Goal: Communication & Community: Answer question/provide support

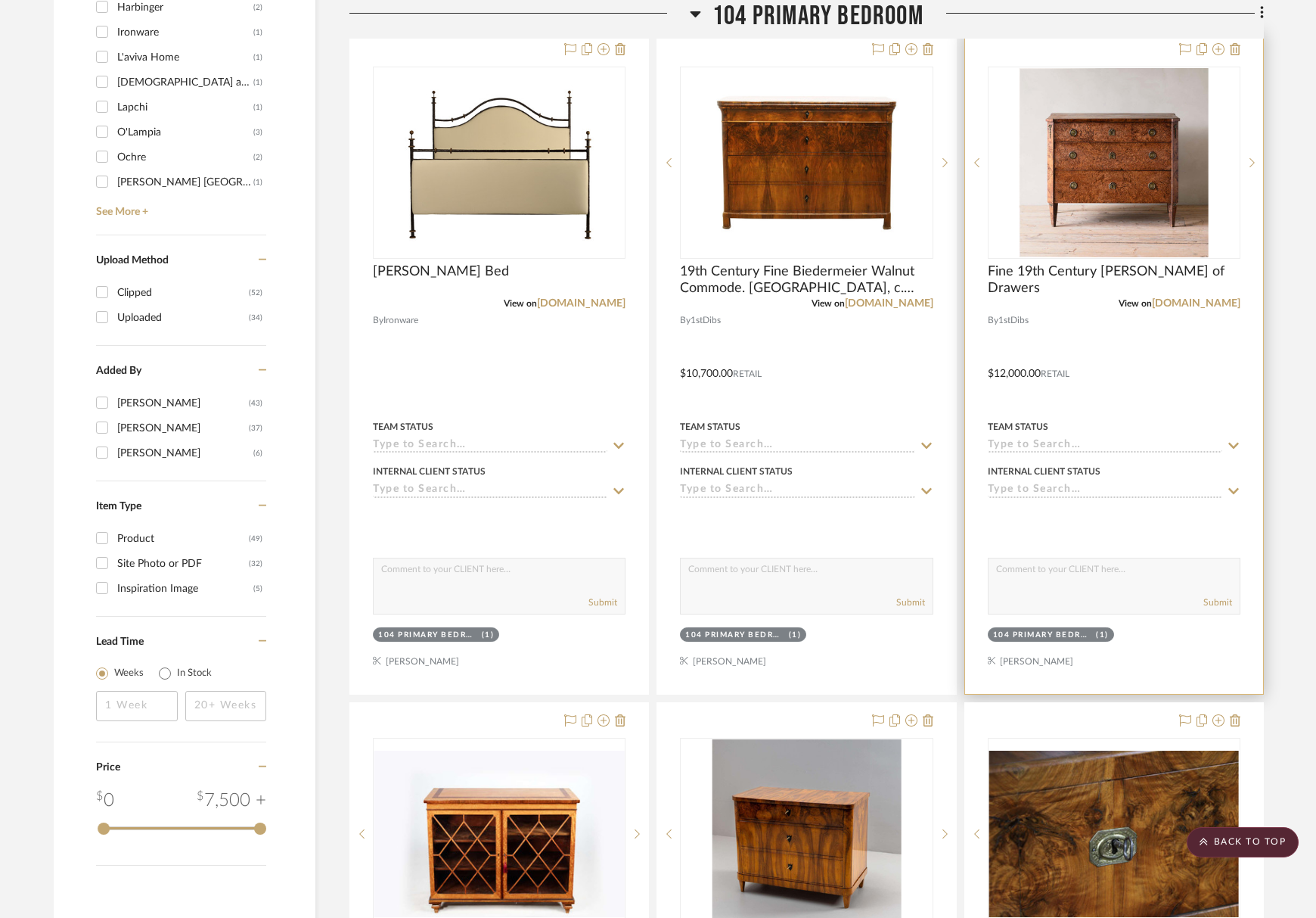
scroll to position [1379, 0]
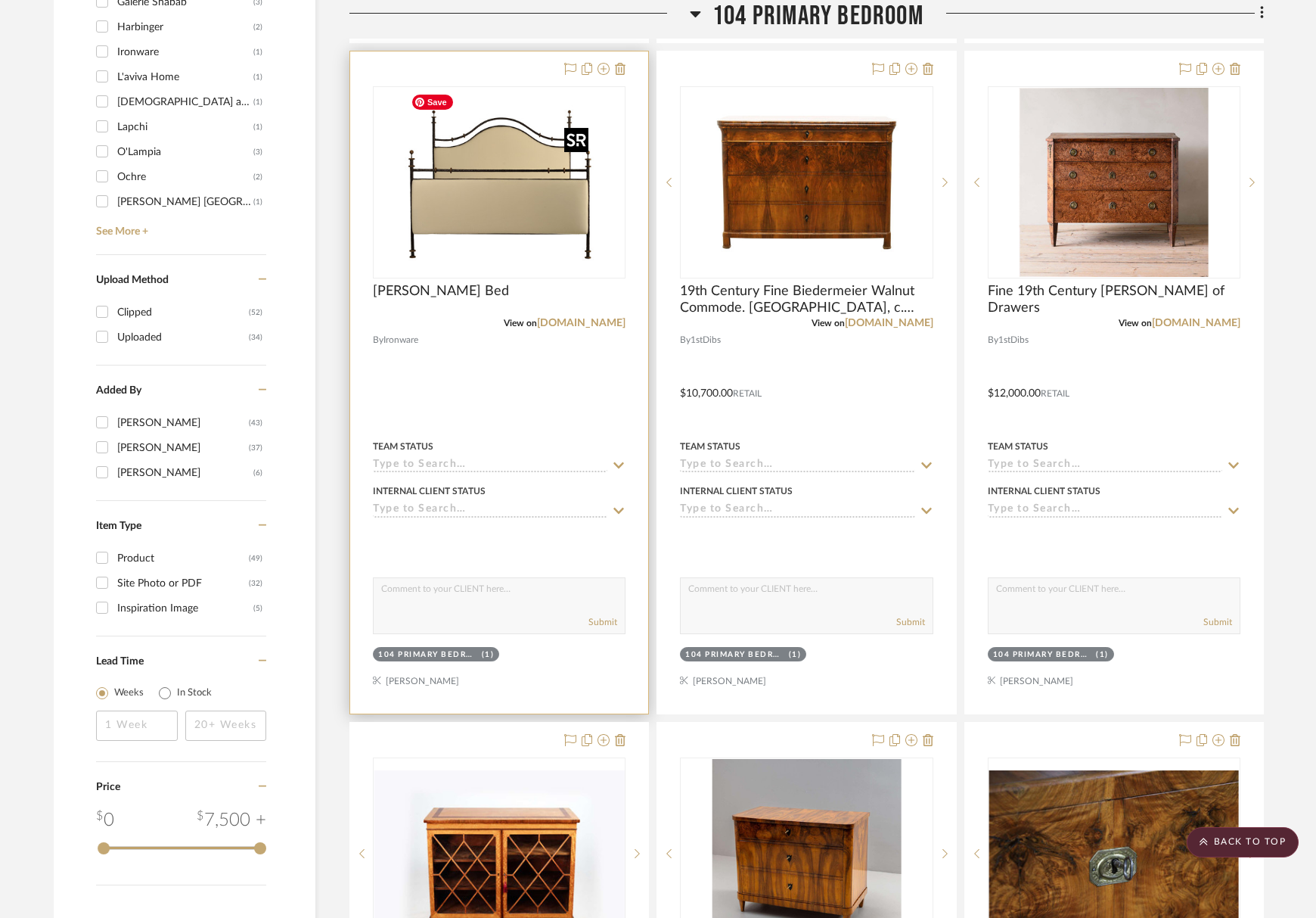
click at [537, 246] on img "0" at bounding box center [500, 182] width 189 height 189
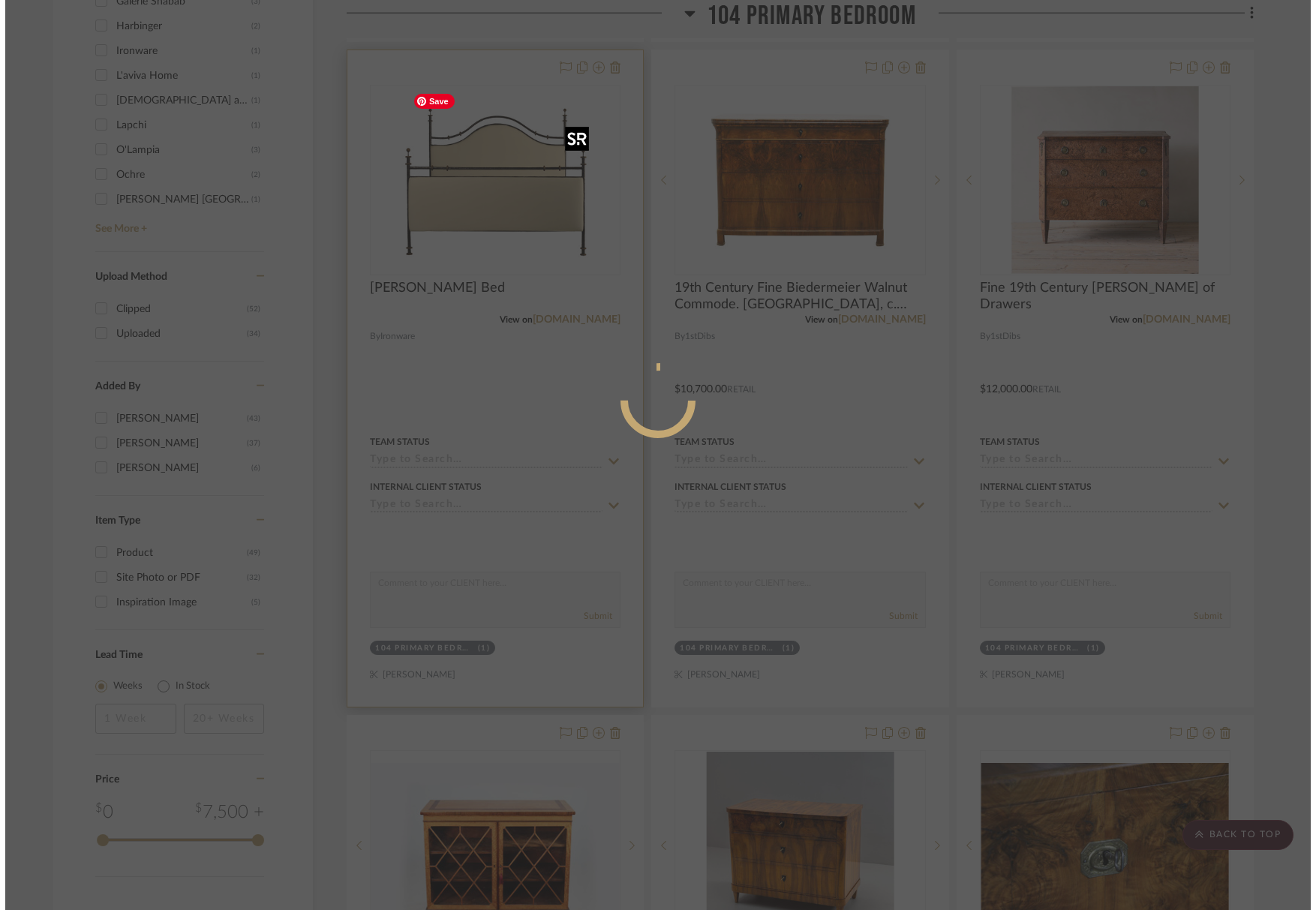
scroll to position [0, 0]
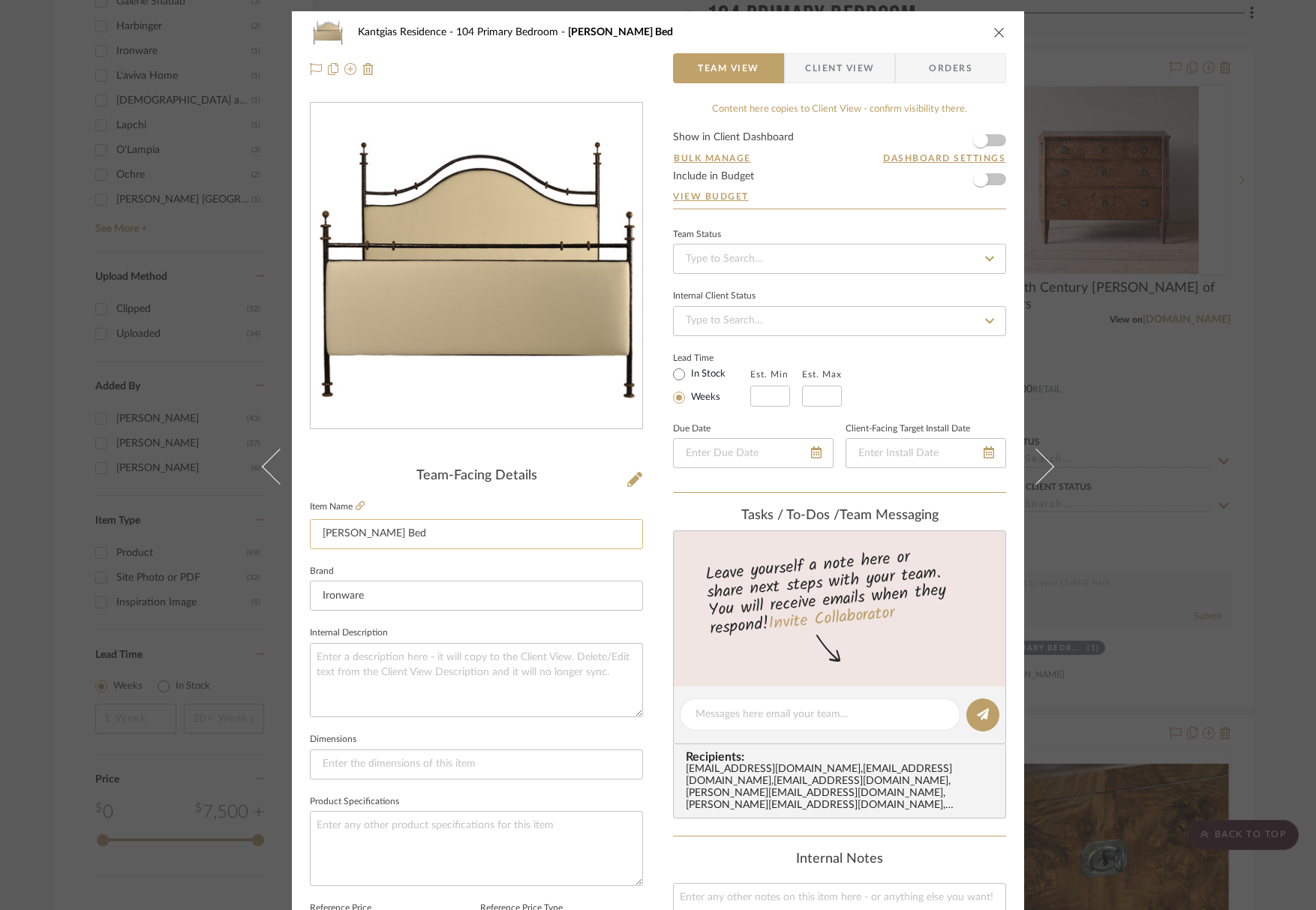
click at [420, 541] on input "[PERSON_NAME] Bed" at bounding box center [476, 534] width 333 height 30
click at [631, 475] on icon at bounding box center [635, 479] width 15 height 15
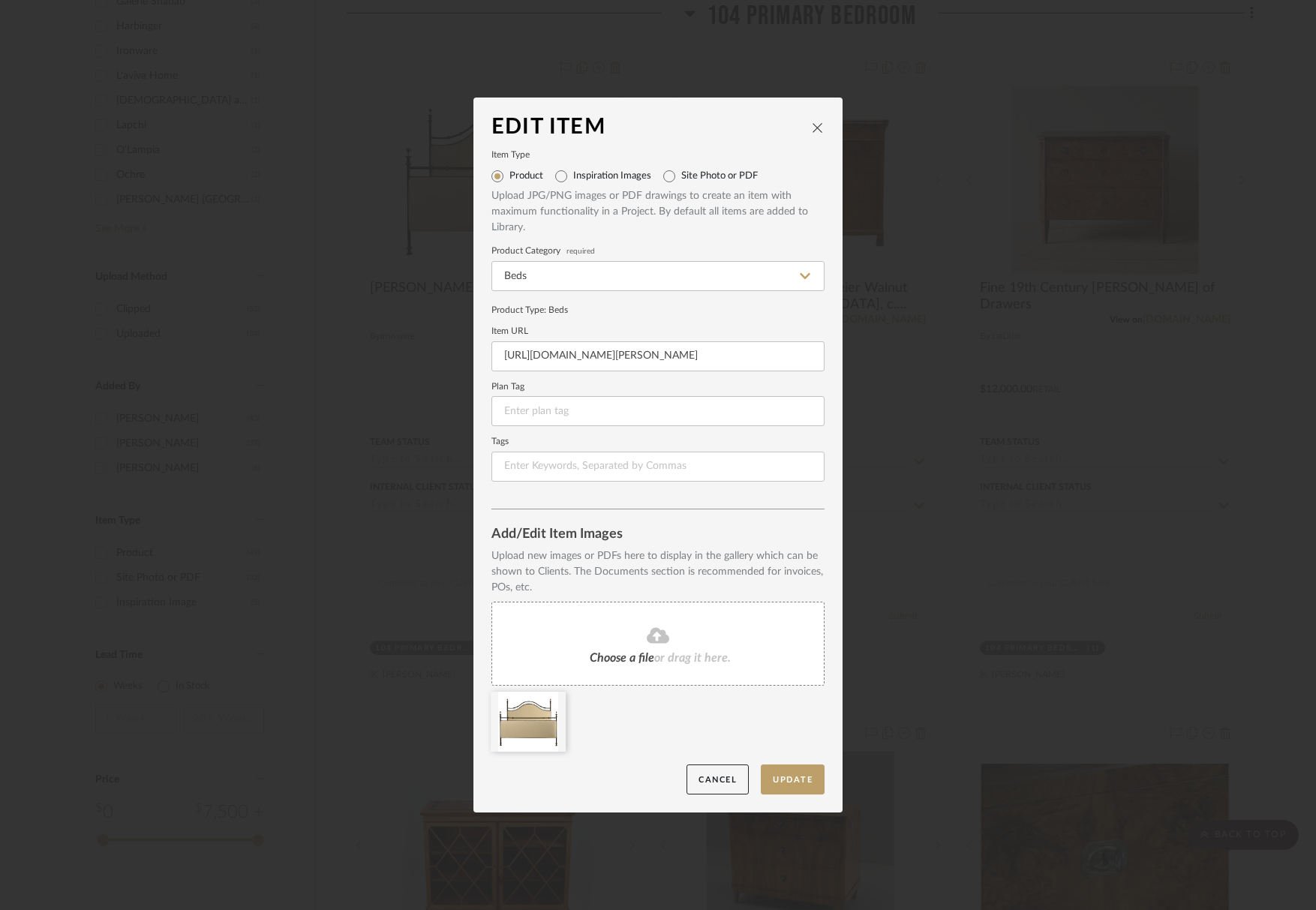
click at [655, 652] on span "or drag it here." at bounding box center [693, 658] width 77 height 12
click at [768, 767] on button "Update" at bounding box center [792, 779] width 64 height 31
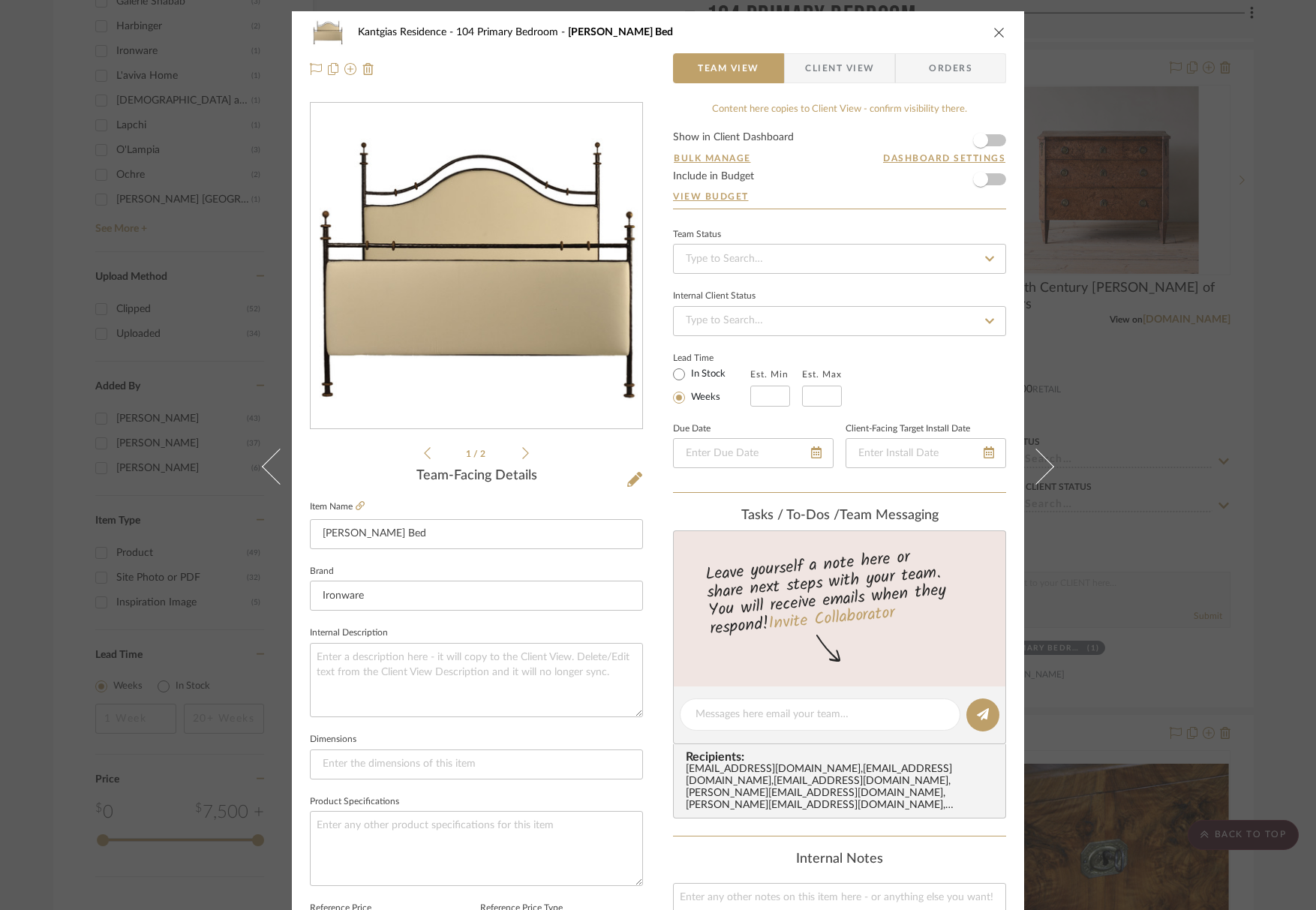
click at [523, 454] on icon at bounding box center [525, 453] width 7 height 14
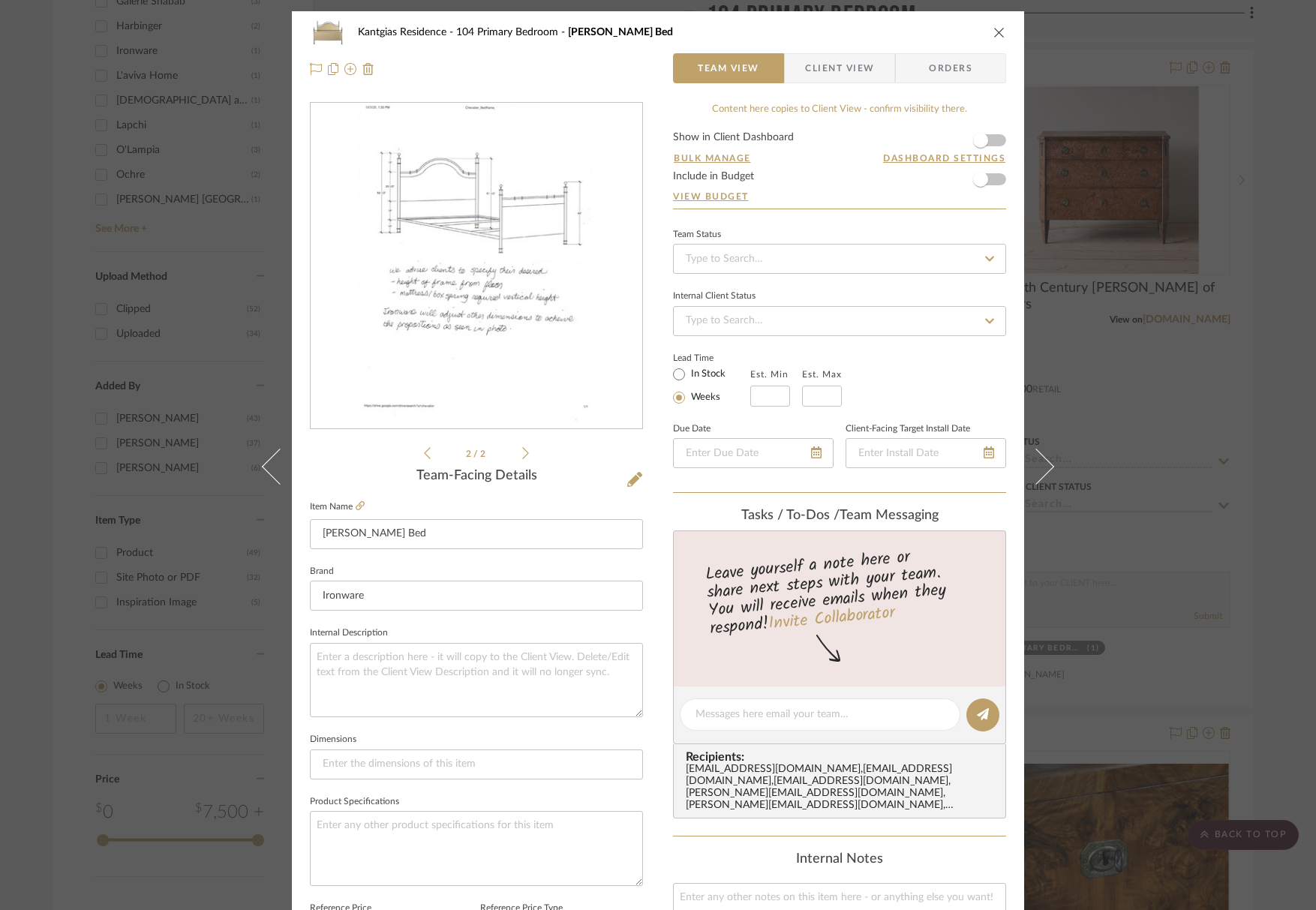
click at [489, 336] on img "1" at bounding box center [476, 266] width 235 height 326
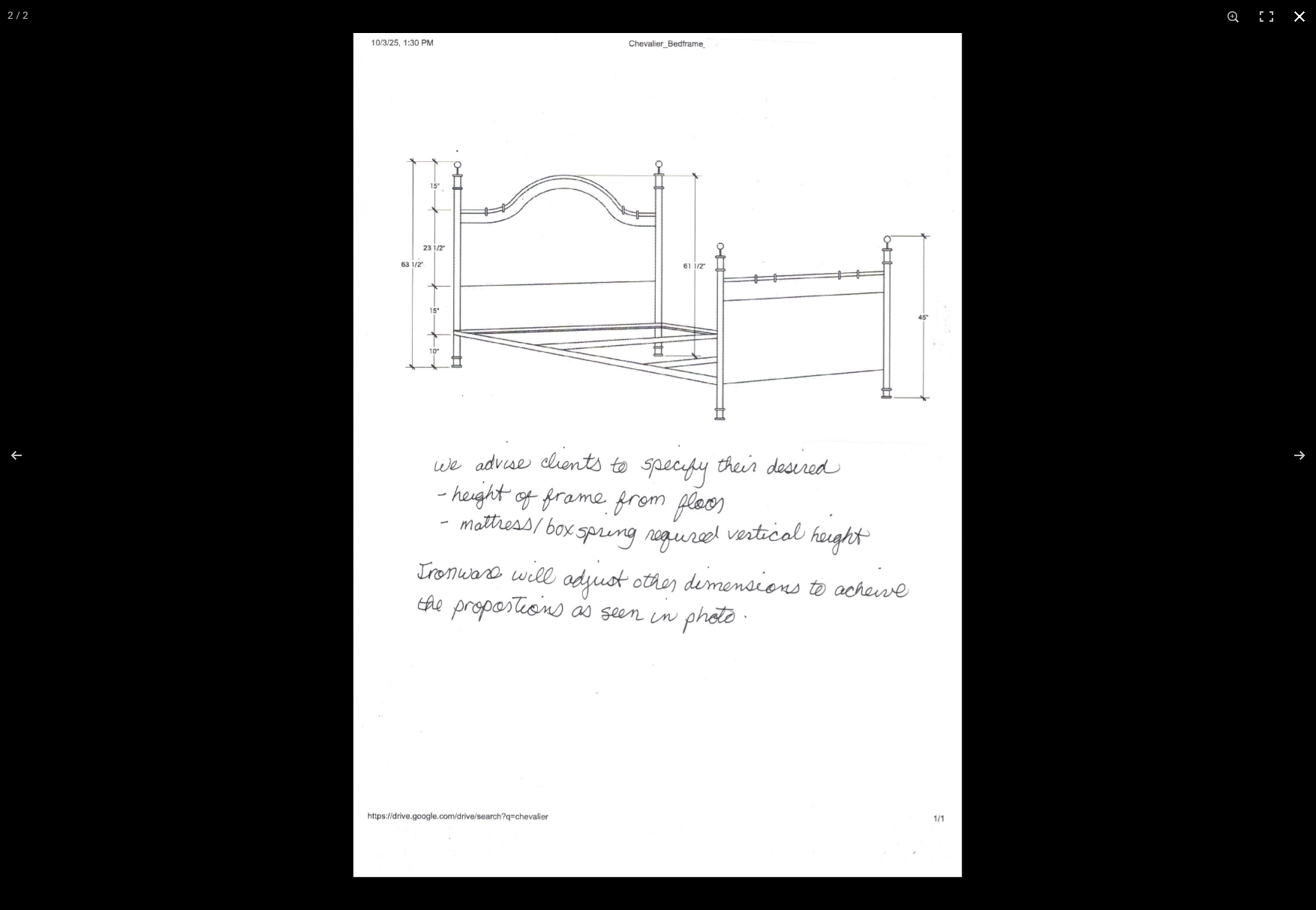
click at [892, 500] on div at bounding box center [1011, 488] width 1316 height 910
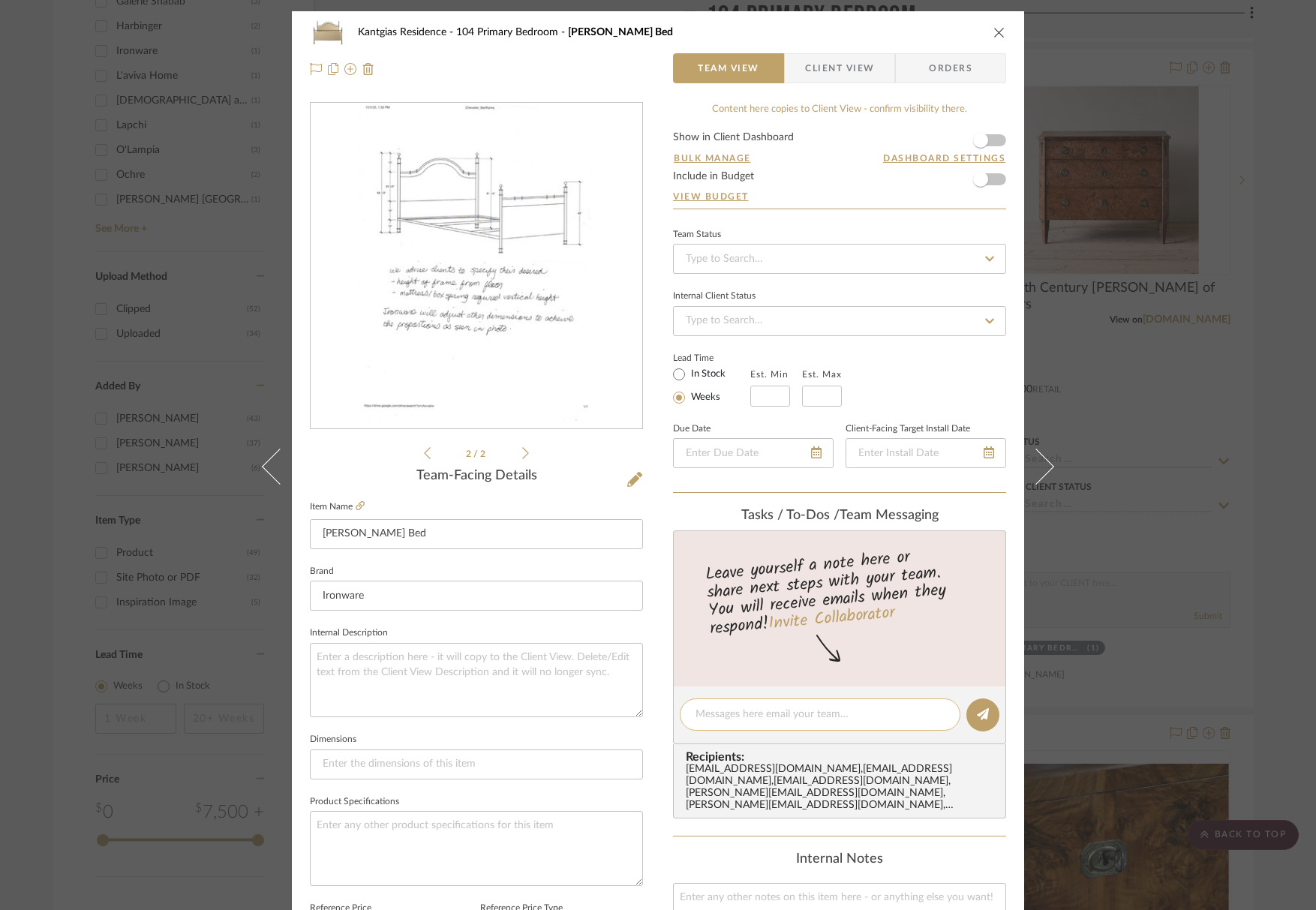
click at [768, 706] on textarea at bounding box center [820, 714] width 249 height 16
type textarea "J"
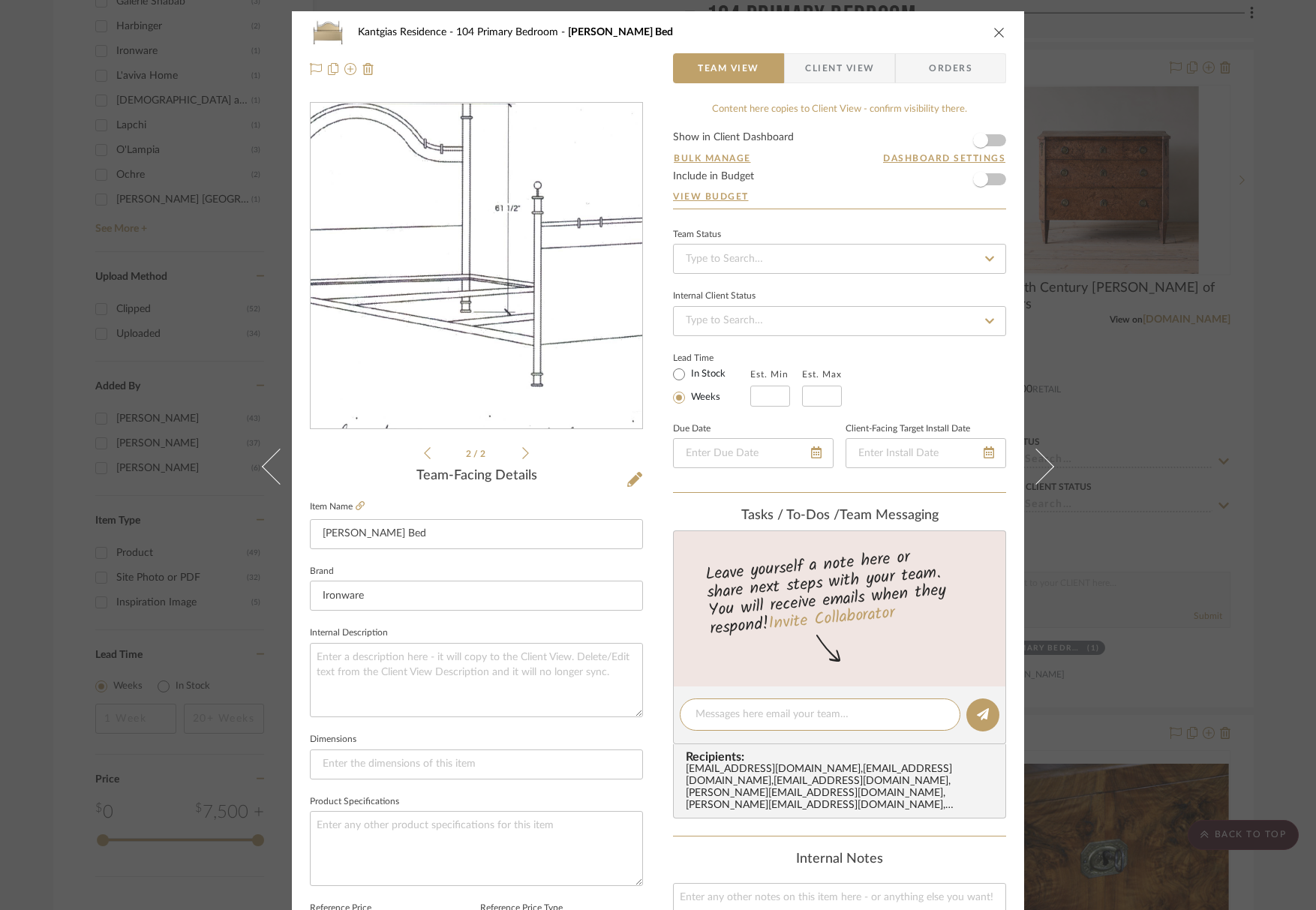
click at [474, 213] on img "1" at bounding box center [476, 266] width 235 height 326
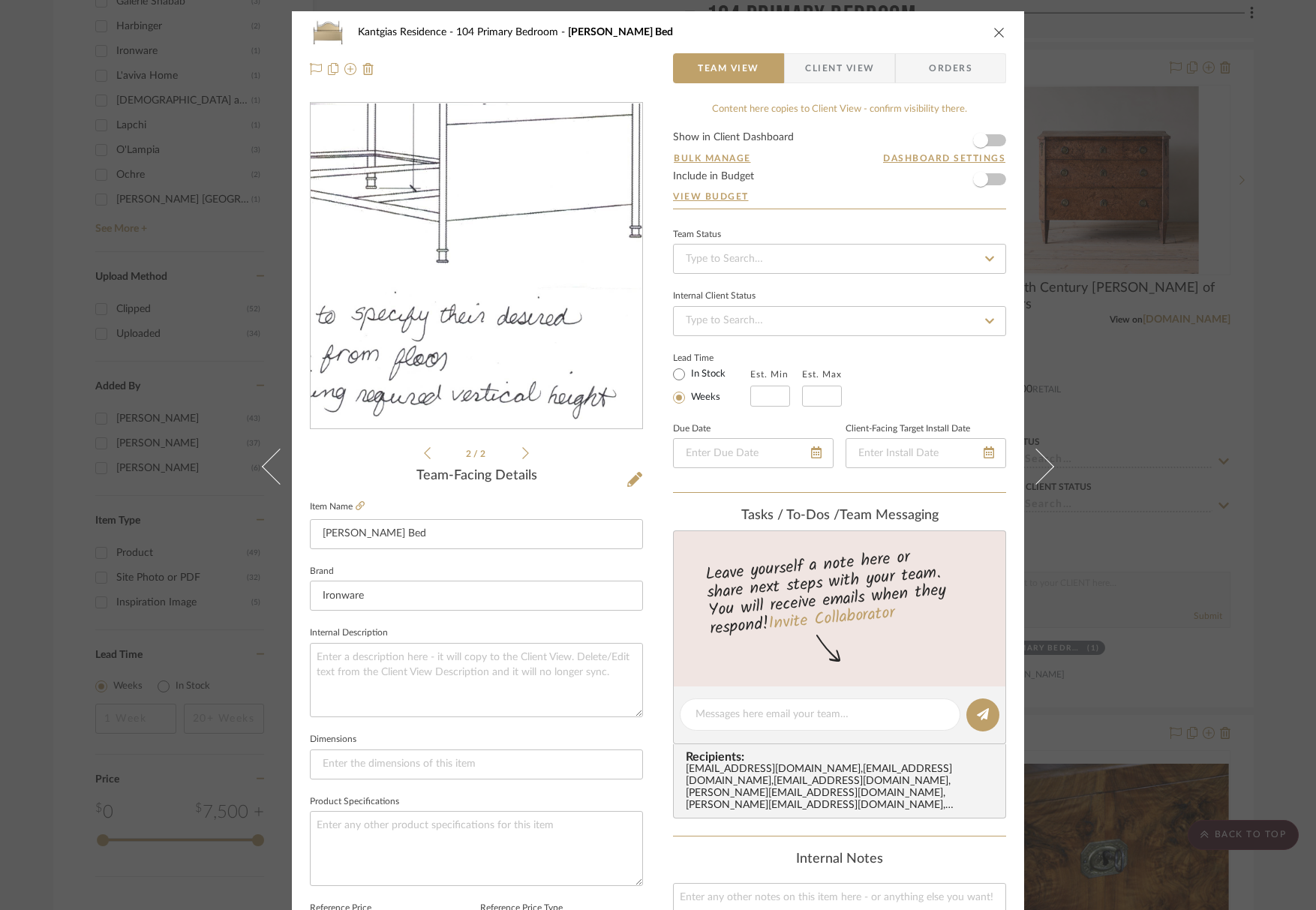
click at [506, 253] on img "1" at bounding box center [476, 266] width 235 height 326
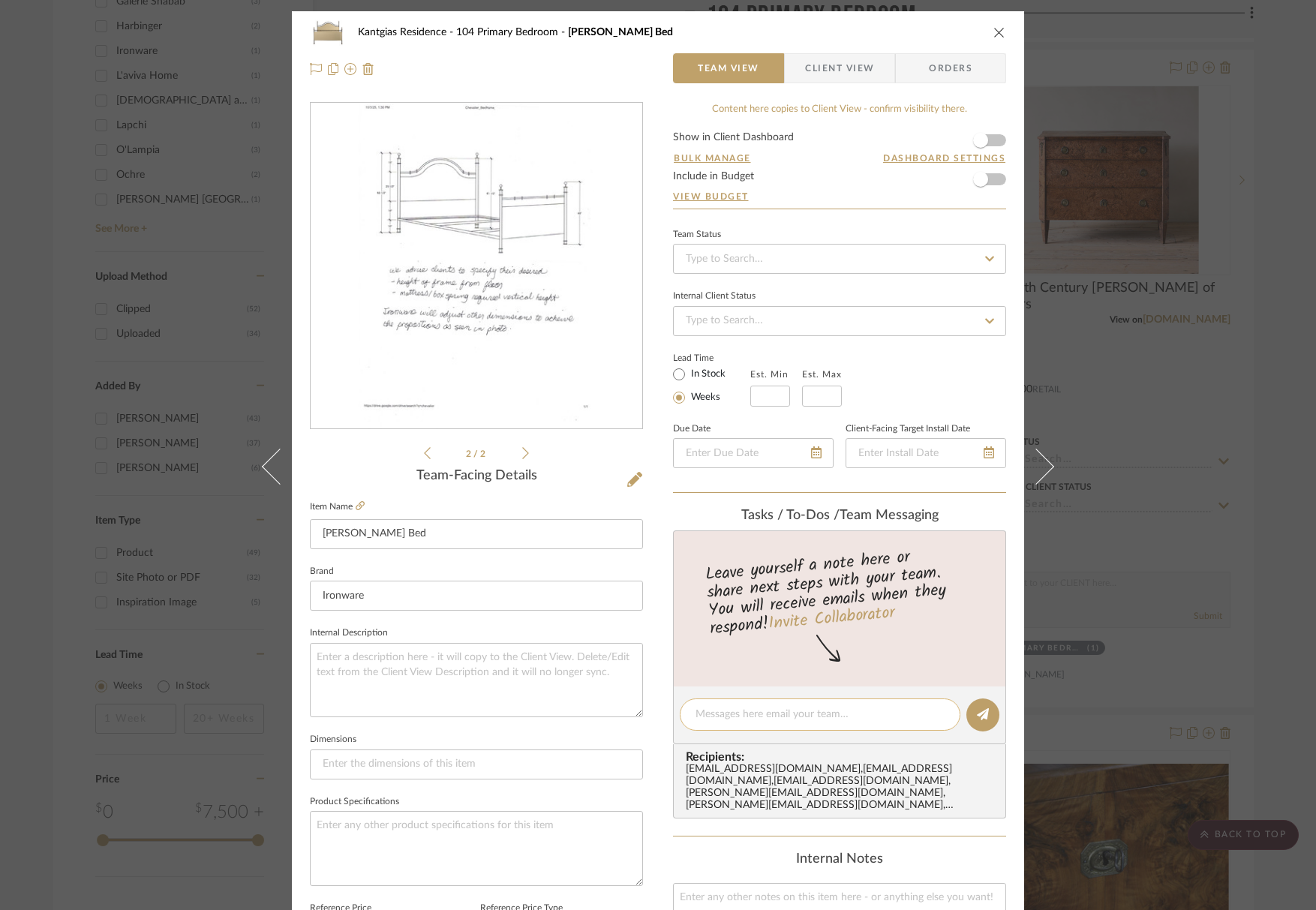
click at [814, 713] on textarea at bounding box center [820, 714] width 249 height 16
click at [543, 327] on img "1" at bounding box center [476, 266] width 235 height 326
click at [840, 710] on textarea "Starting Height is 63.5"" at bounding box center [820, 714] width 249 height 16
click at [724, 716] on textarea "Starting Height is 63.5"" at bounding box center [820, 714] width 249 height 16
click at [872, 710] on textarea "Starting/standard Height is 63.5"" at bounding box center [820, 714] width 249 height 16
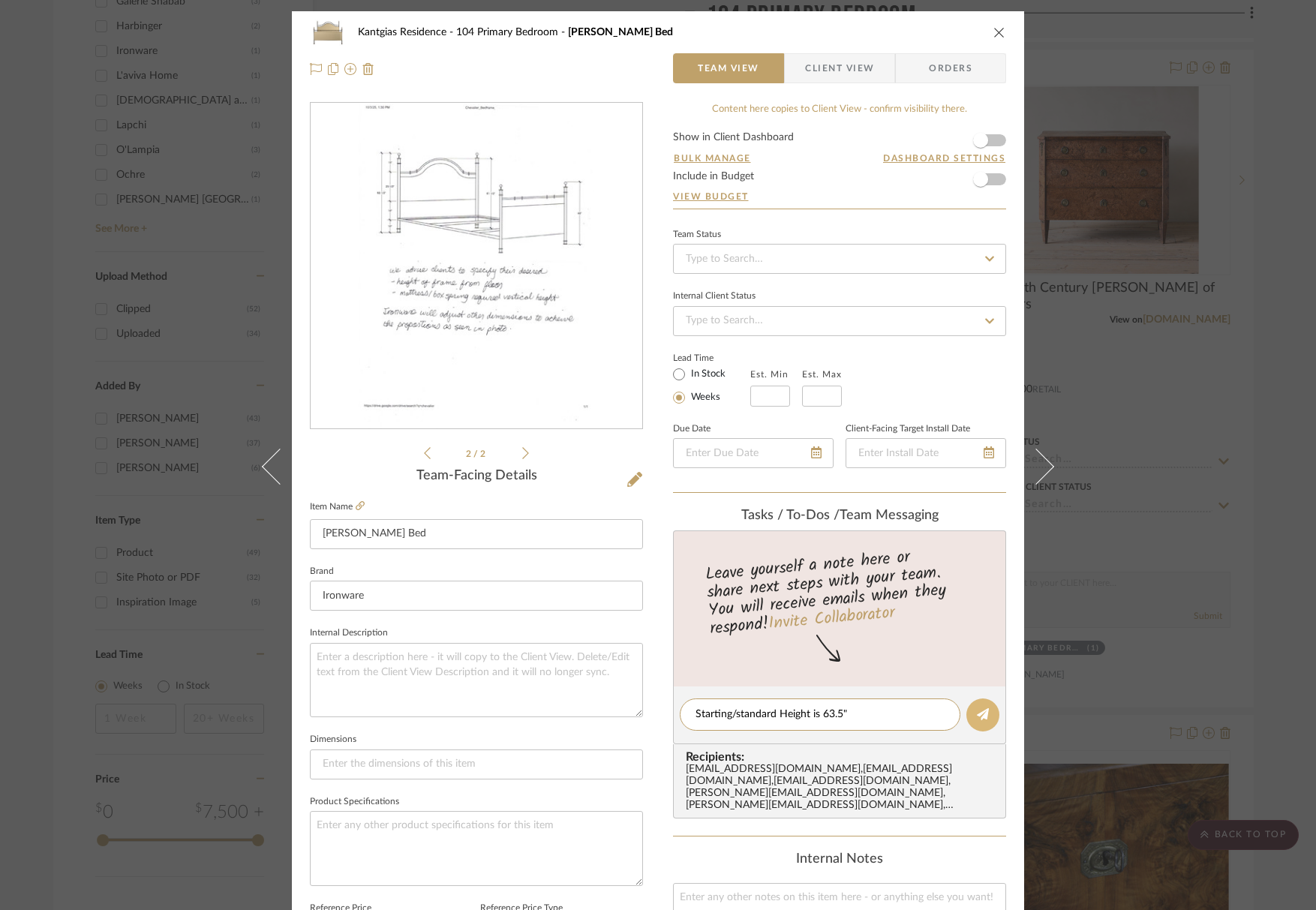
type textarea "Starting/standard Height is 63.5""
click at [892, 721] on button at bounding box center [983, 714] width 33 height 33
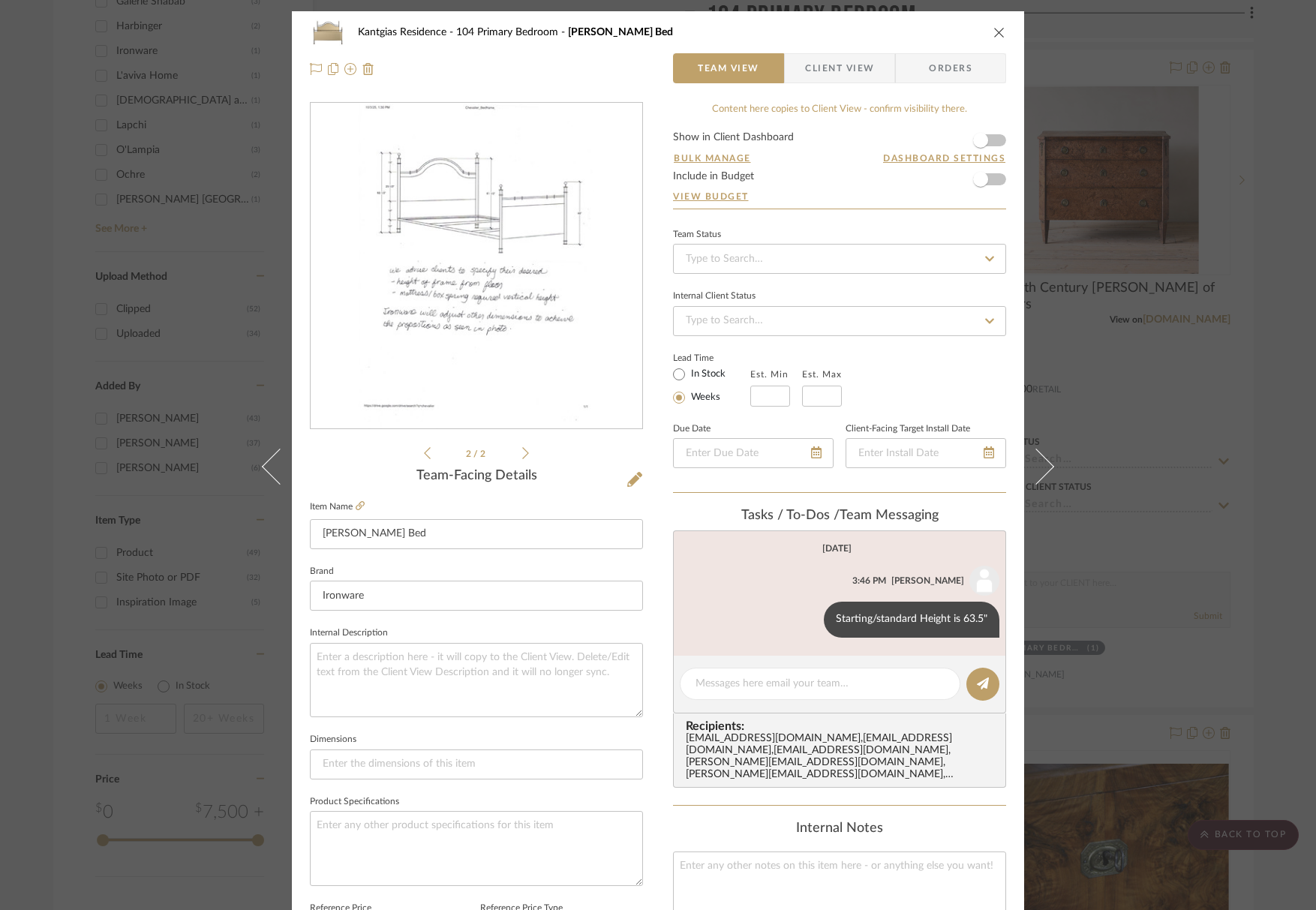
click at [892, 41] on div "Kantgias Residence 104 Primary Bedroom [PERSON_NAME] Bed" at bounding box center [658, 31] width 696 height 30
click at [892, 35] on icon "close" at bounding box center [999, 32] width 12 height 12
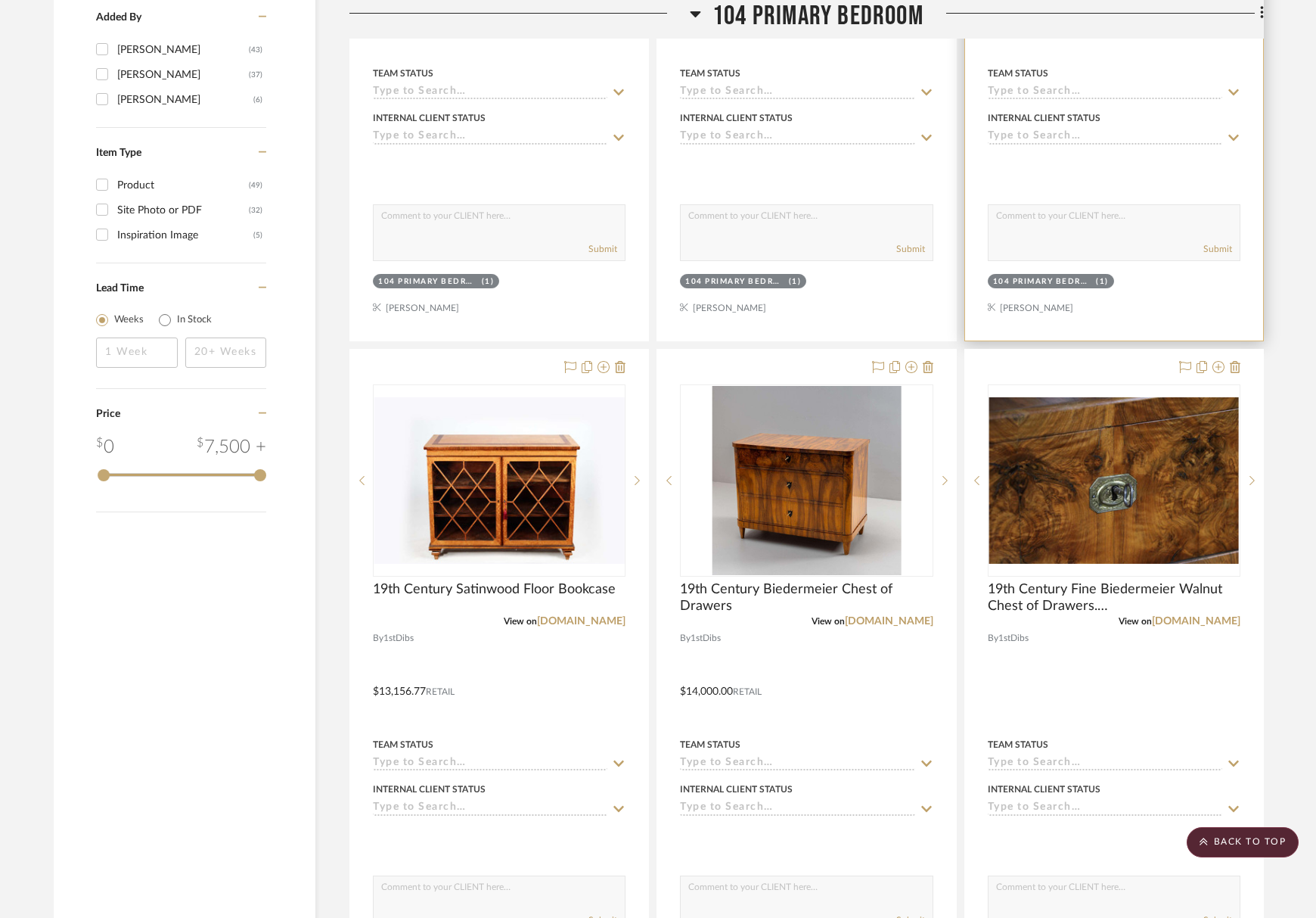
scroll to position [1833, 0]
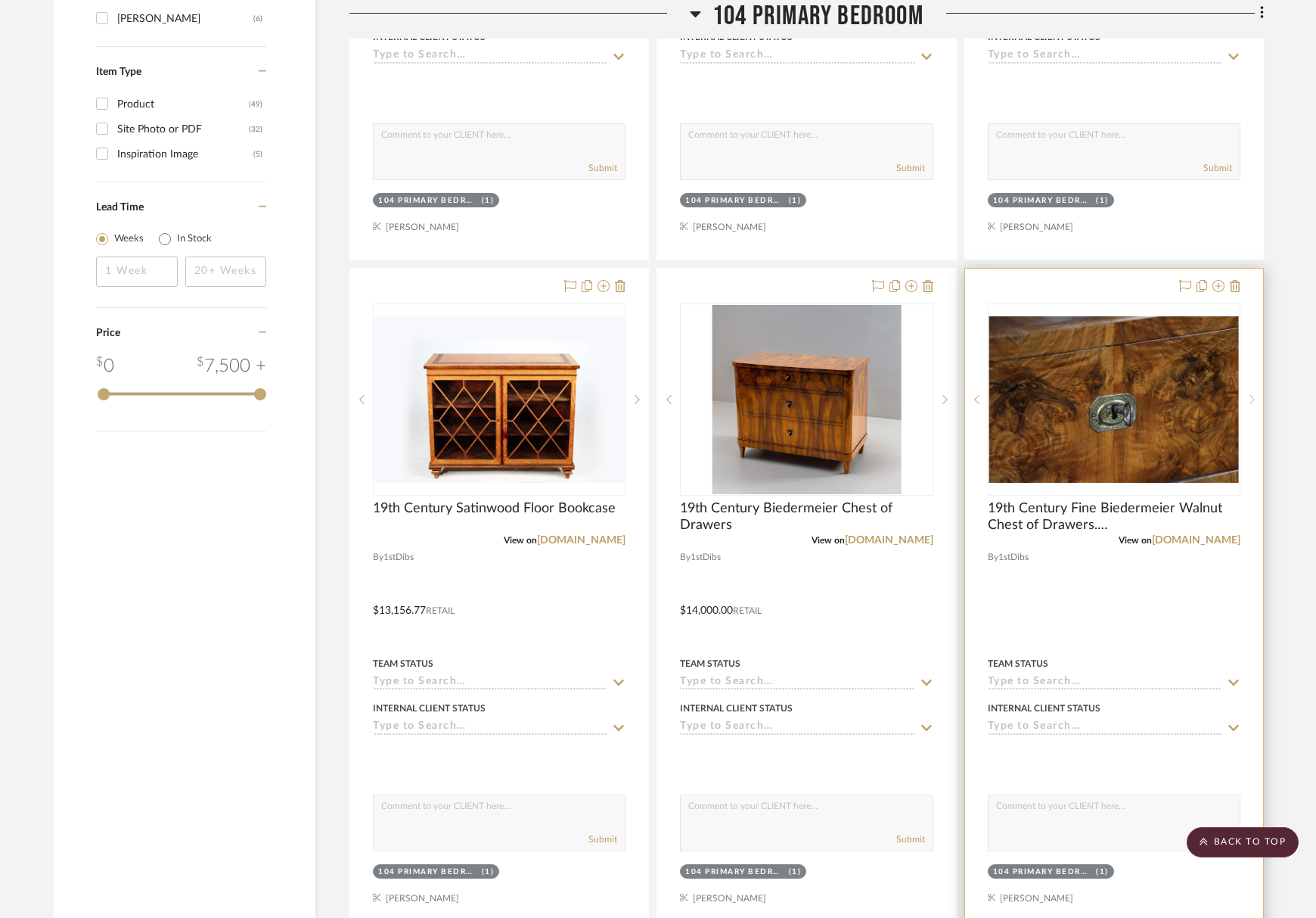
click at [899, 411] on div at bounding box center [1252, 400] width 22 height 192
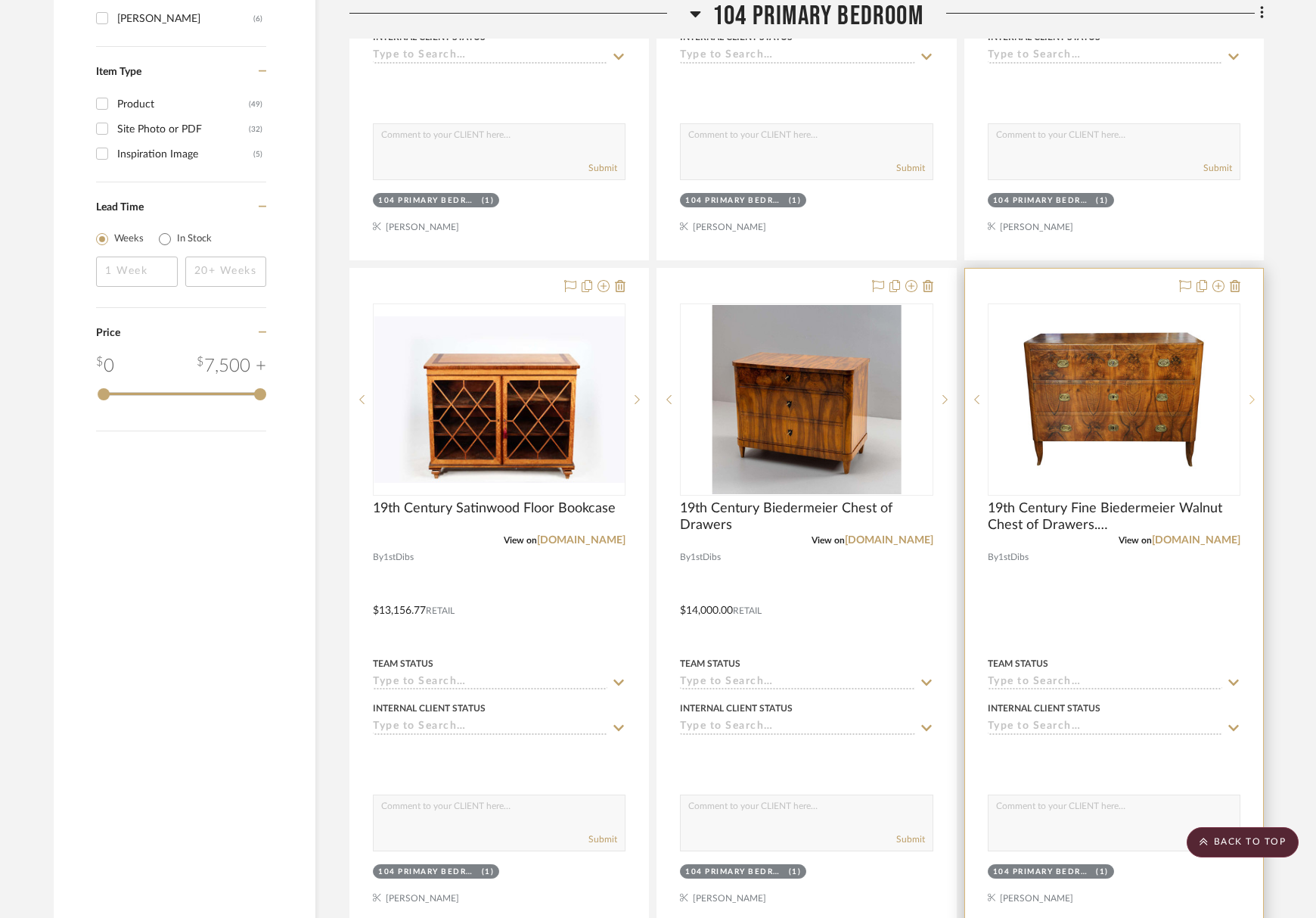
click at [899, 399] on icon at bounding box center [1252, 400] width 5 height 11
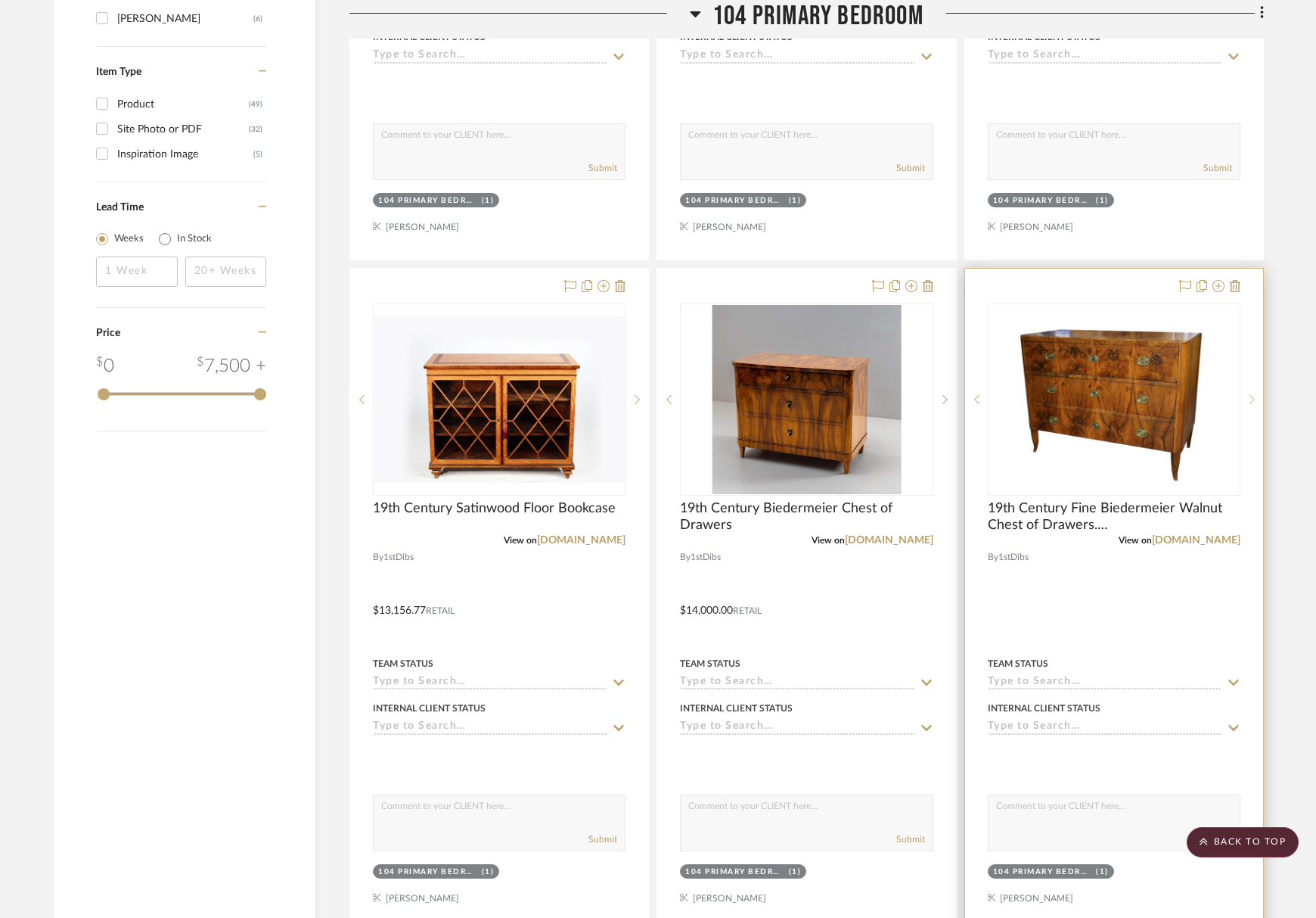
click at [899, 391] on div at bounding box center [1252, 400] width 22 height 192
